Goal: Transaction & Acquisition: Download file/media

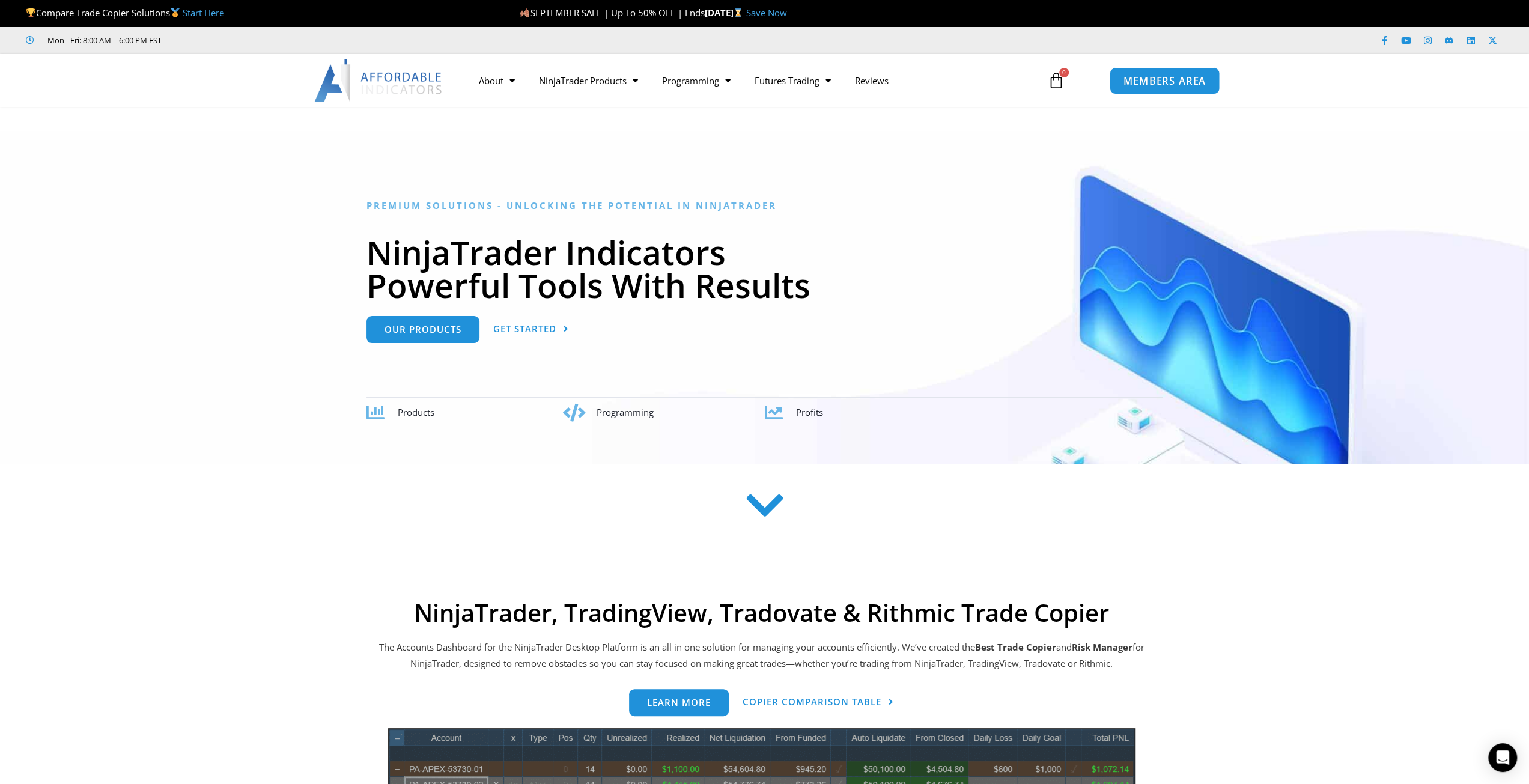
click at [1170, 81] on span "MEMBERS AREA" at bounding box center [1165, 80] width 83 height 10
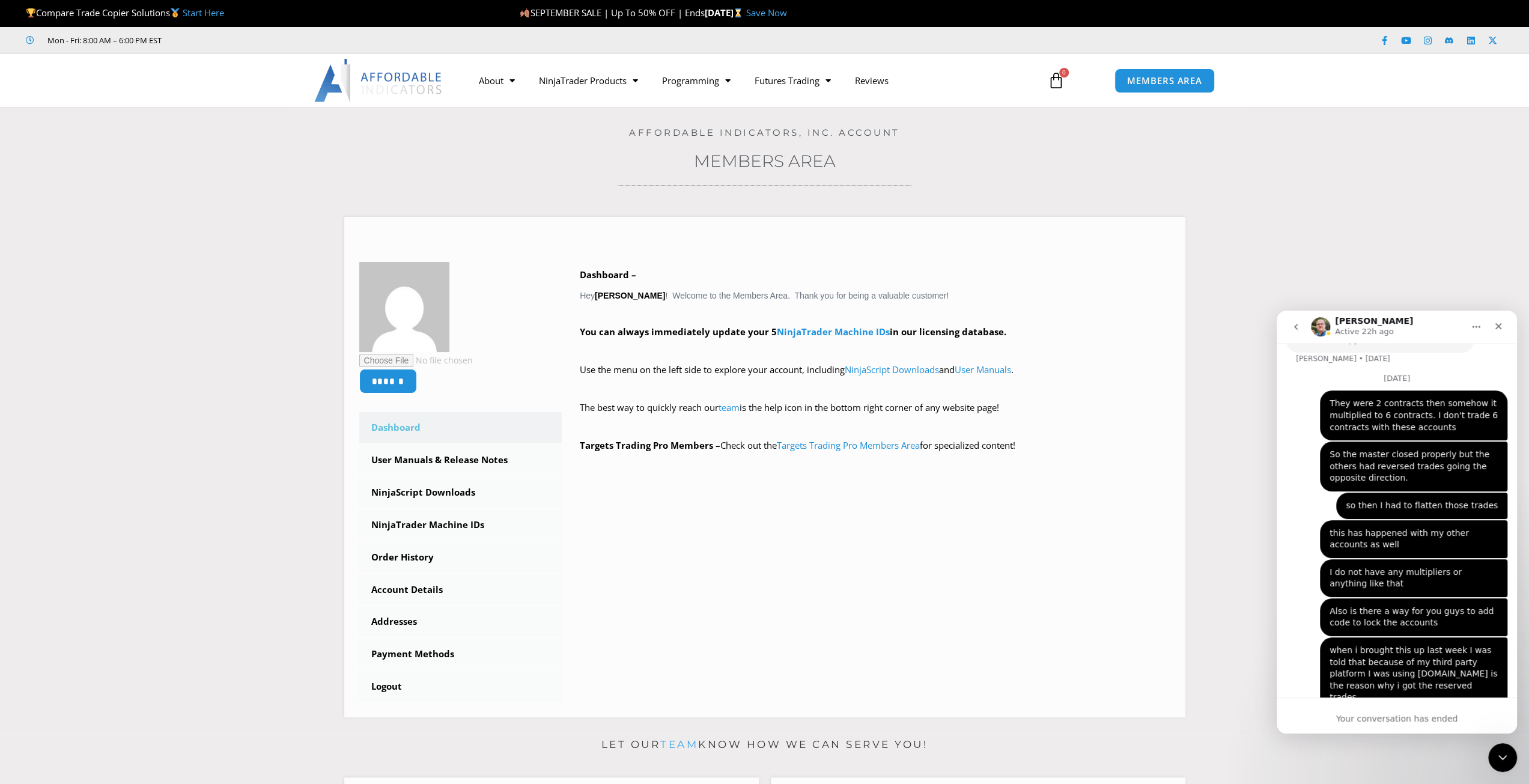
scroll to position [2494, 0]
click at [1415, 715] on div "Your conversation has ended" at bounding box center [1396, 718] width 240 height 13
drag, startPoint x: 1421, startPoint y: 712, endPoint x: 1410, endPoint y: 631, distance: 81.7
click at [1422, 712] on div "Your conversation has ended" at bounding box center [1396, 715] width 240 height 36
click at [1296, 319] on button "go back" at bounding box center [1296, 327] width 23 height 23
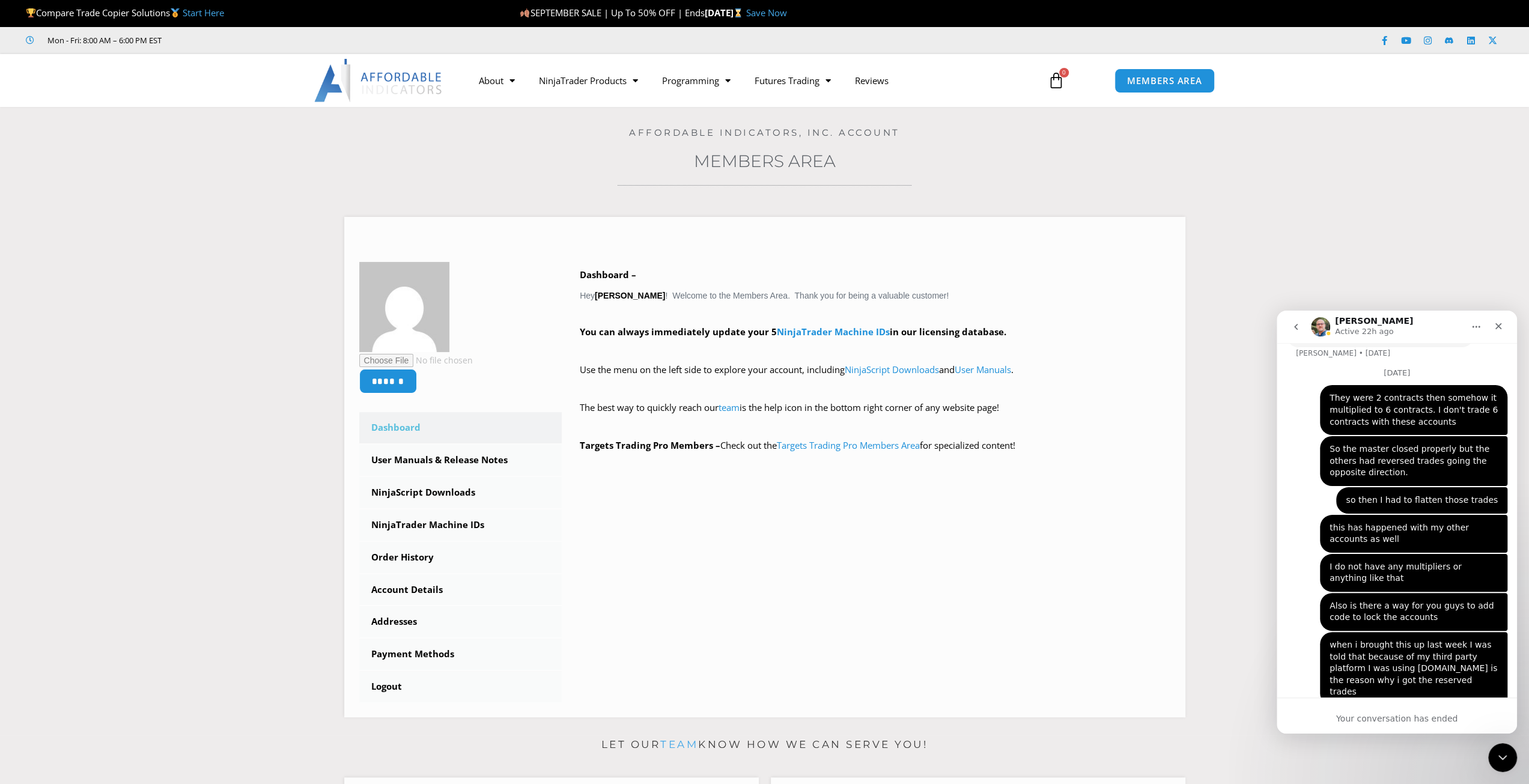
scroll to position [0, 0]
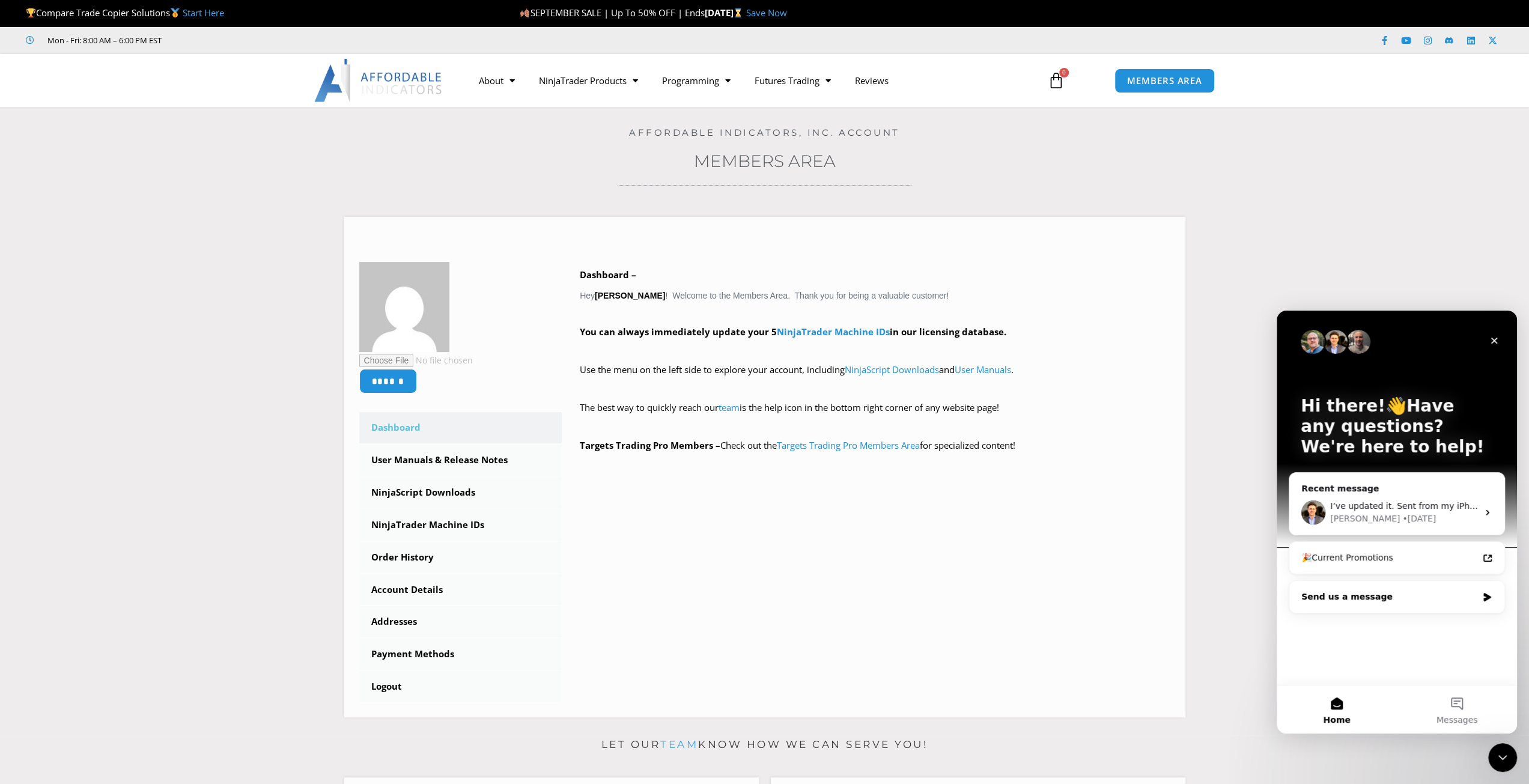
click at [1403, 591] on div "Send us a message" at bounding box center [1390, 597] width 176 height 13
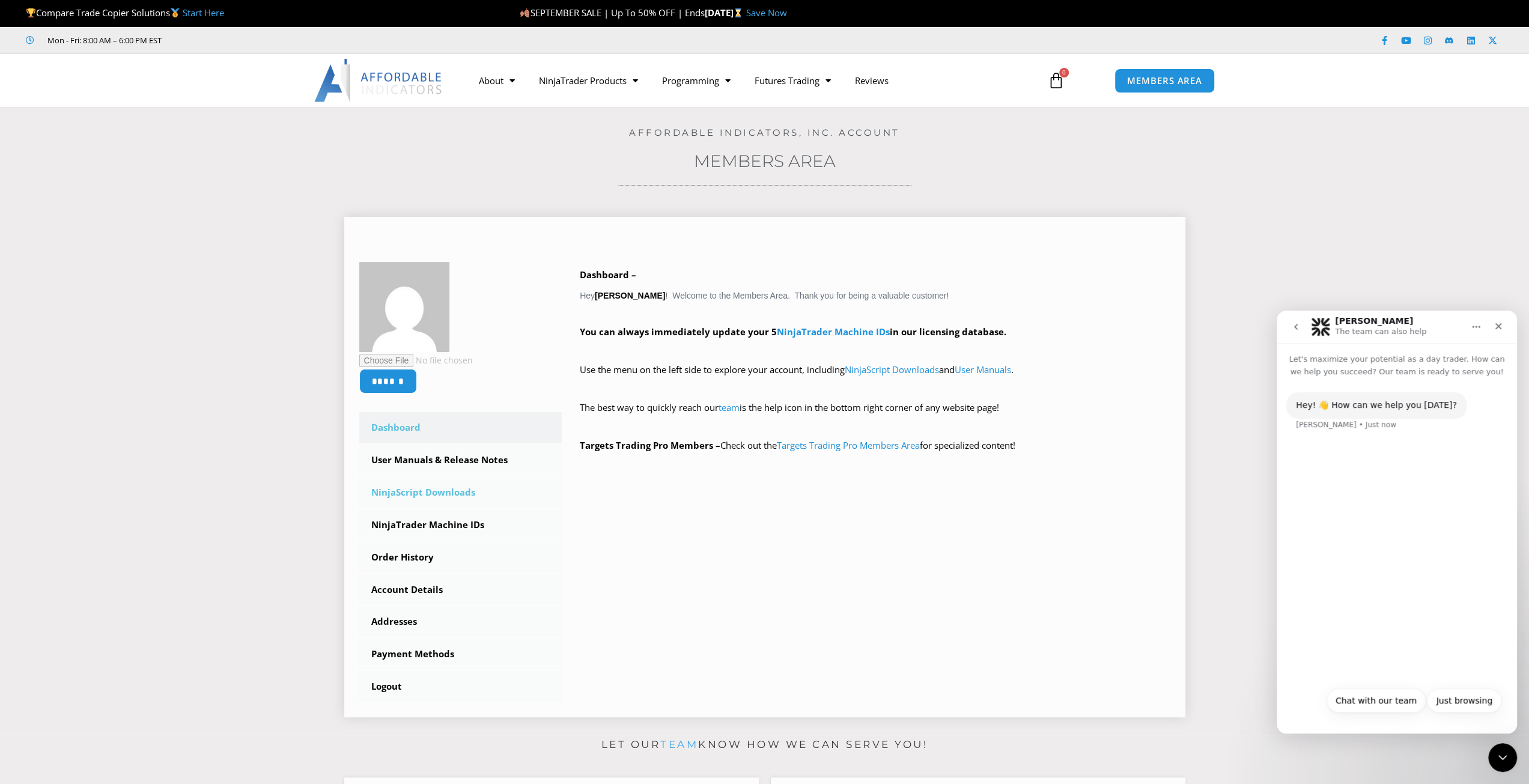
click at [453, 497] on link "NinjaScript Downloads" at bounding box center [461, 492] width 203 height 31
click at [457, 492] on link "NinjaScript Downloads" at bounding box center [461, 492] width 203 height 31
click at [442, 490] on link "NinjaScript Downloads" at bounding box center [461, 492] width 203 height 31
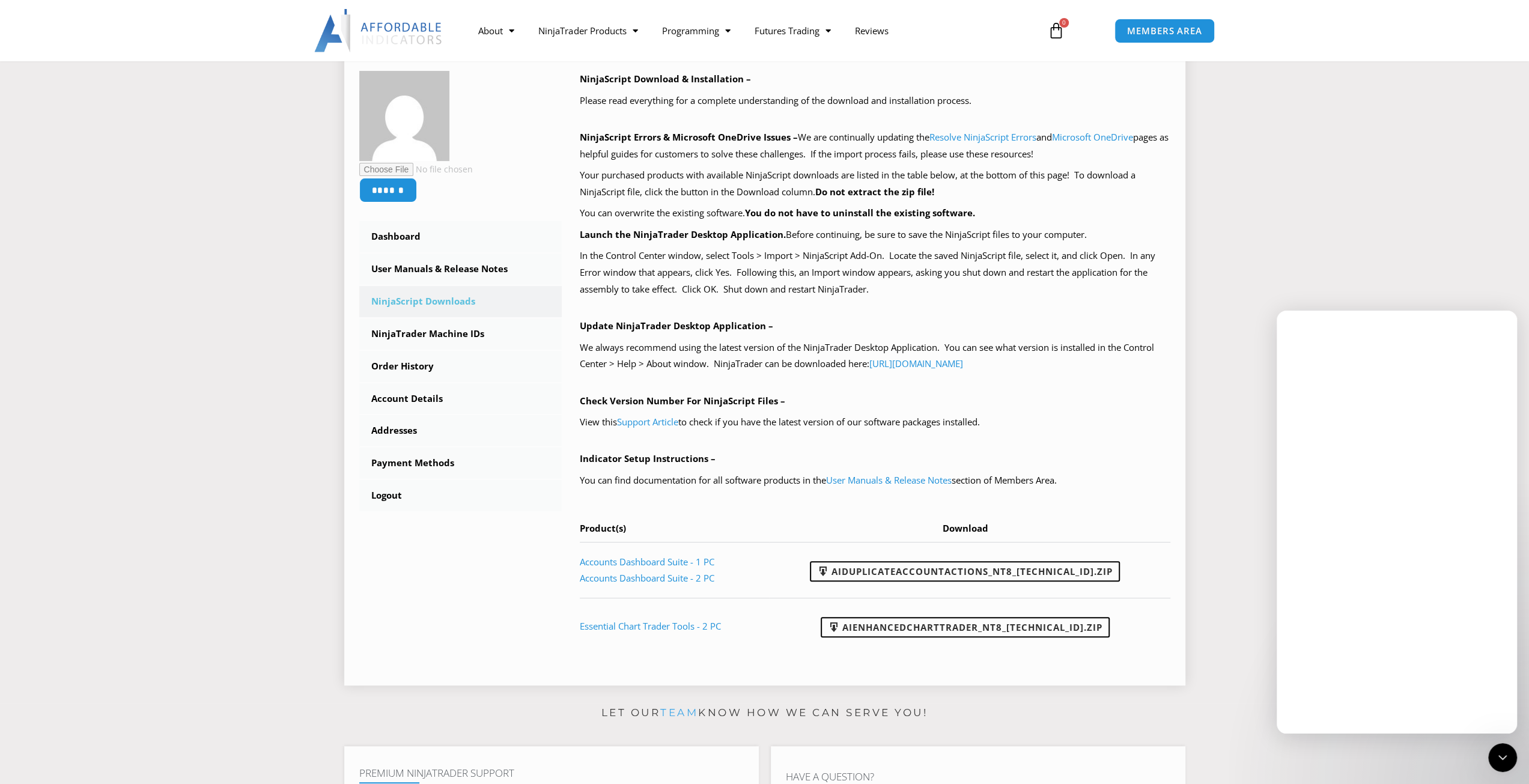
scroll to position [180, 0]
